Goal: Unclear

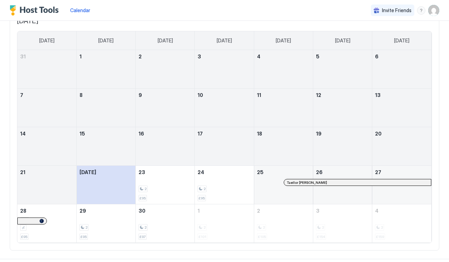
scroll to position [62, 0]
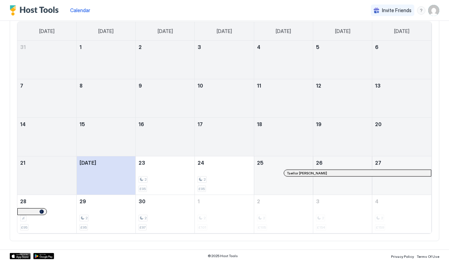
click at [292, 174] on div at bounding box center [292, 173] width 6 height 6
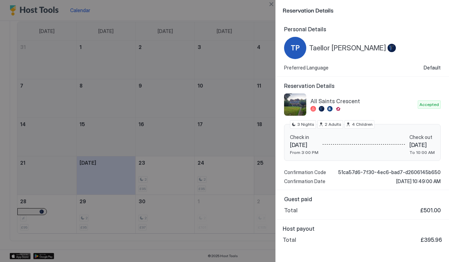
click at [387, 46] on div at bounding box center [391, 48] width 8 height 9
drag, startPoint x: 311, startPoint y: 49, endPoint x: 362, endPoint y: 51, distance: 50.7
click at [362, 51] on span "Taellor [PERSON_NAME]" at bounding box center [347, 48] width 77 height 9
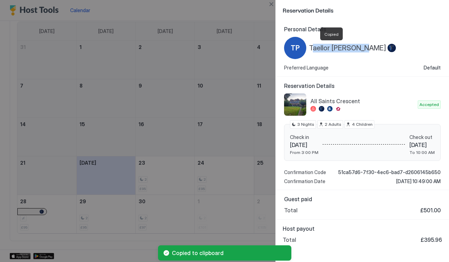
copy span "aellor [PERSON_NAME]"
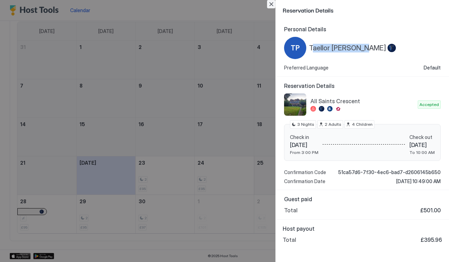
click at [271, 5] on button "Close" at bounding box center [271, 4] width 8 height 8
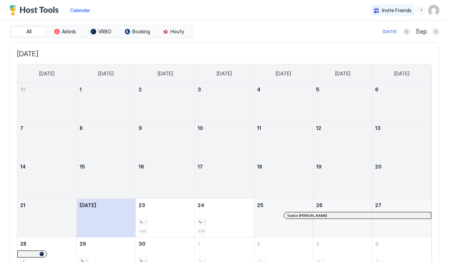
scroll to position [0, 0]
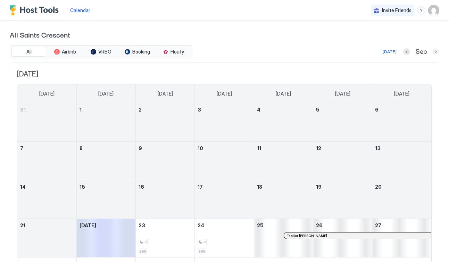
click at [435, 51] on button "Next month" at bounding box center [435, 51] width 7 height 7
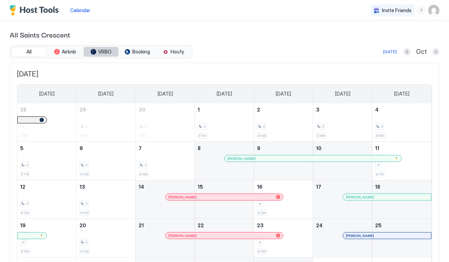
click at [107, 52] on span "VRBO" at bounding box center [104, 52] width 13 height 6
click at [137, 52] on span "Booking" at bounding box center [141, 52] width 18 height 6
click at [233, 159] on div at bounding box center [233, 158] width 6 height 6
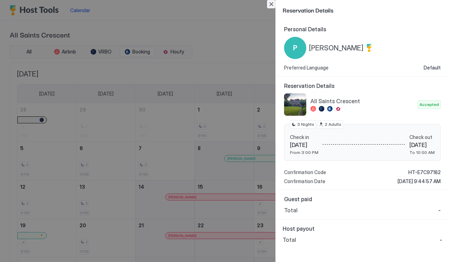
click at [270, 7] on button "Close" at bounding box center [271, 4] width 8 height 8
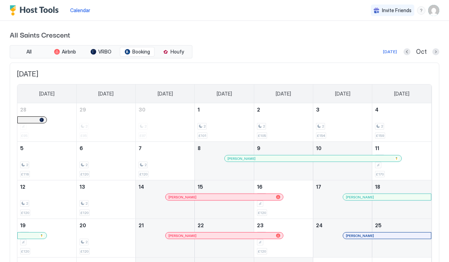
click at [173, 196] on div at bounding box center [173, 197] width 6 height 6
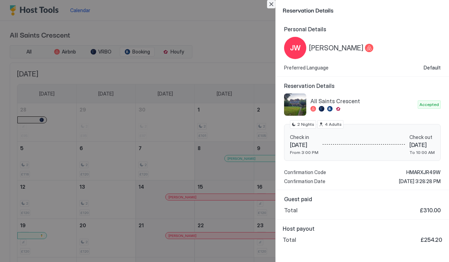
click at [273, 4] on button "Close" at bounding box center [271, 4] width 8 height 8
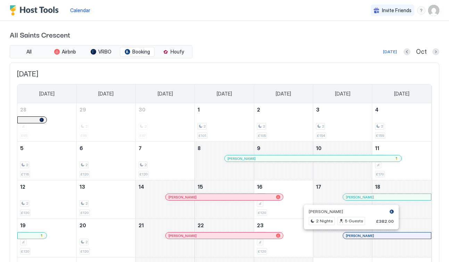
click at [348, 236] on div at bounding box center [349, 236] width 6 height 6
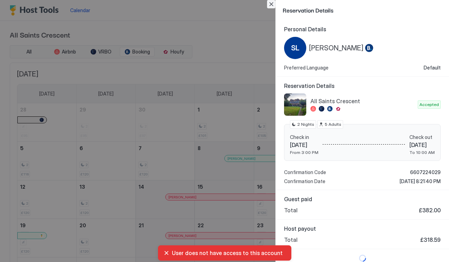
click at [271, 3] on button "Close" at bounding box center [271, 4] width 8 height 8
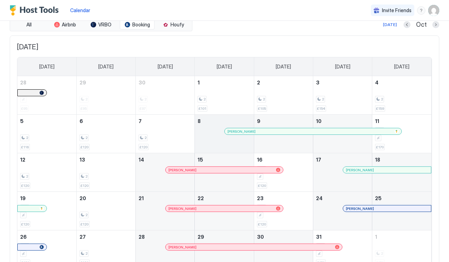
scroll to position [16, 0]
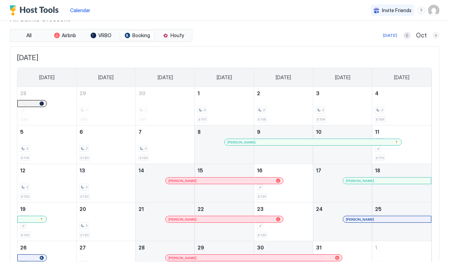
click at [435, 34] on button "Next month" at bounding box center [435, 35] width 7 height 7
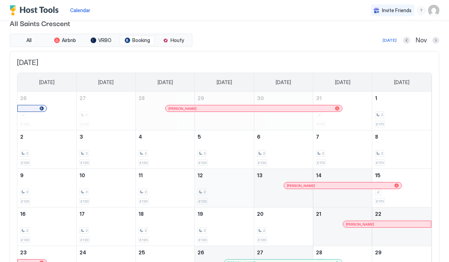
scroll to position [2, 0]
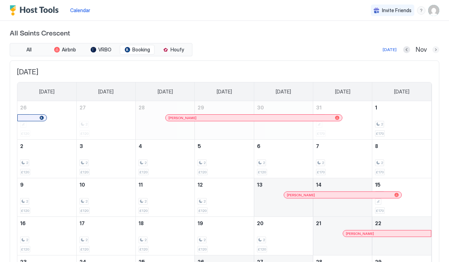
click at [435, 50] on button "Next month" at bounding box center [435, 49] width 7 height 7
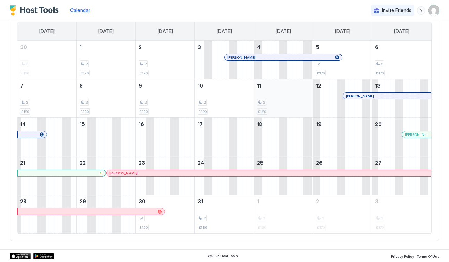
scroll to position [0, 0]
